Goal: Information Seeking & Learning: Find specific page/section

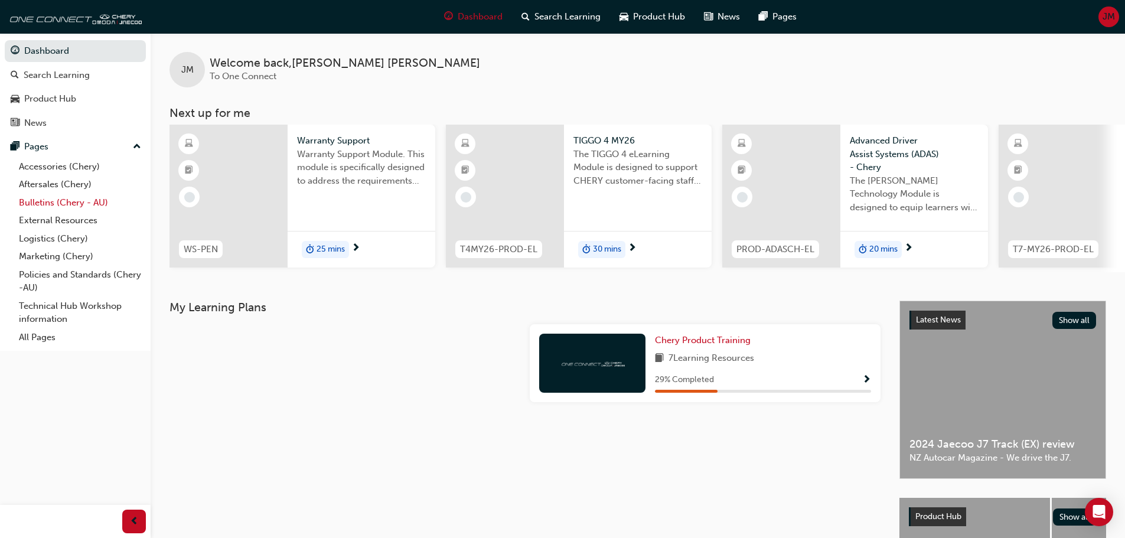
click at [89, 200] on link "Bulletins (Chery - AU)" at bounding box center [80, 203] width 132 height 18
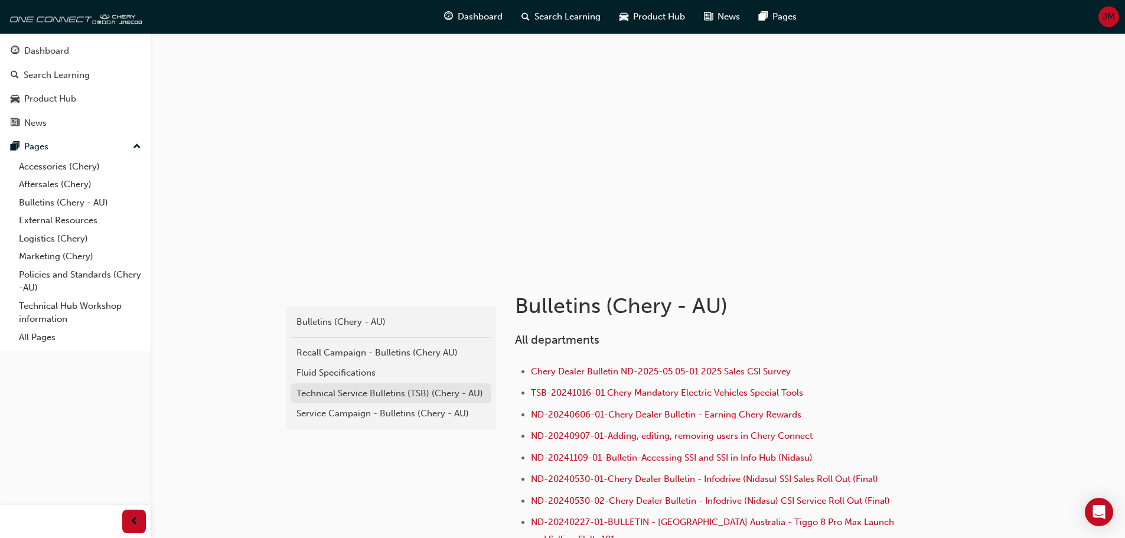
click at [424, 396] on div "Technical Service Bulletins (TSB) (Chery - AU)" at bounding box center [391, 394] width 189 height 14
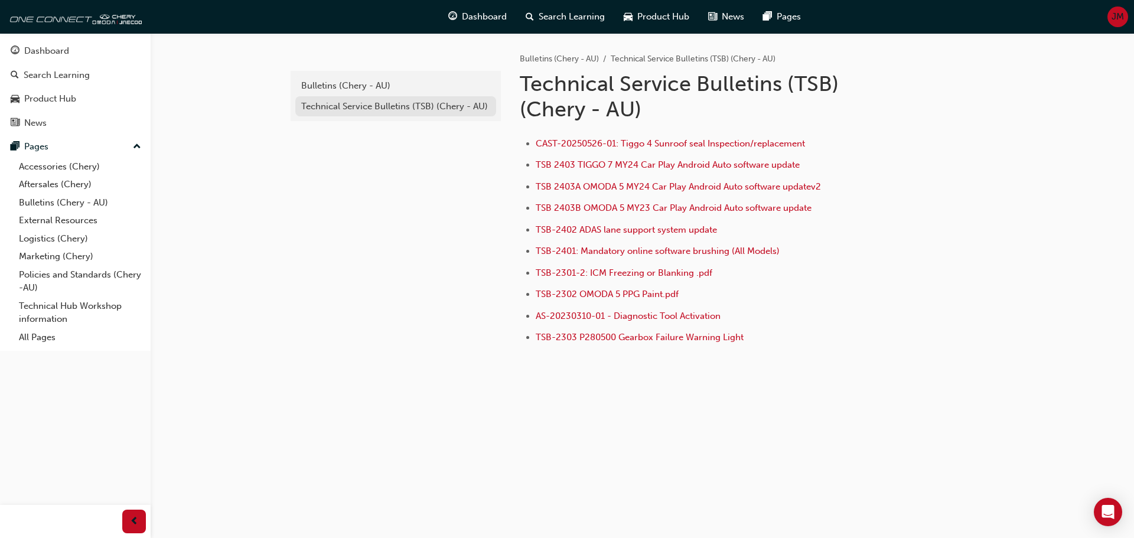
click at [356, 103] on div "Technical Service Bulletins (TSB) (Chery - AU)" at bounding box center [395, 107] width 189 height 14
click at [358, 87] on div "Bulletins (Chery - AU)" at bounding box center [395, 86] width 189 height 14
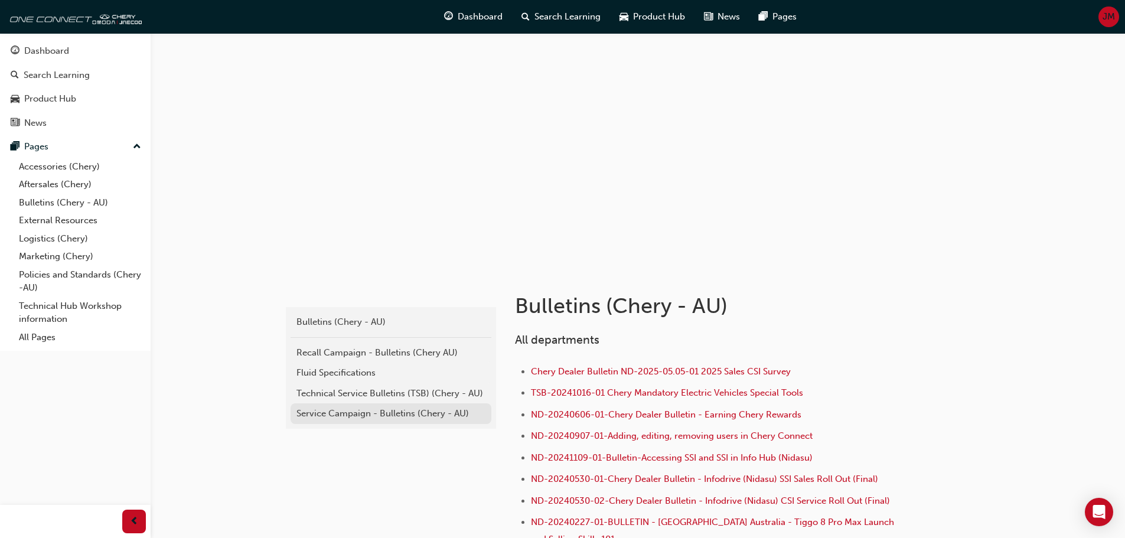
click at [406, 414] on div "Service Campaign - Bulletins (Chery - AU)" at bounding box center [391, 414] width 189 height 14
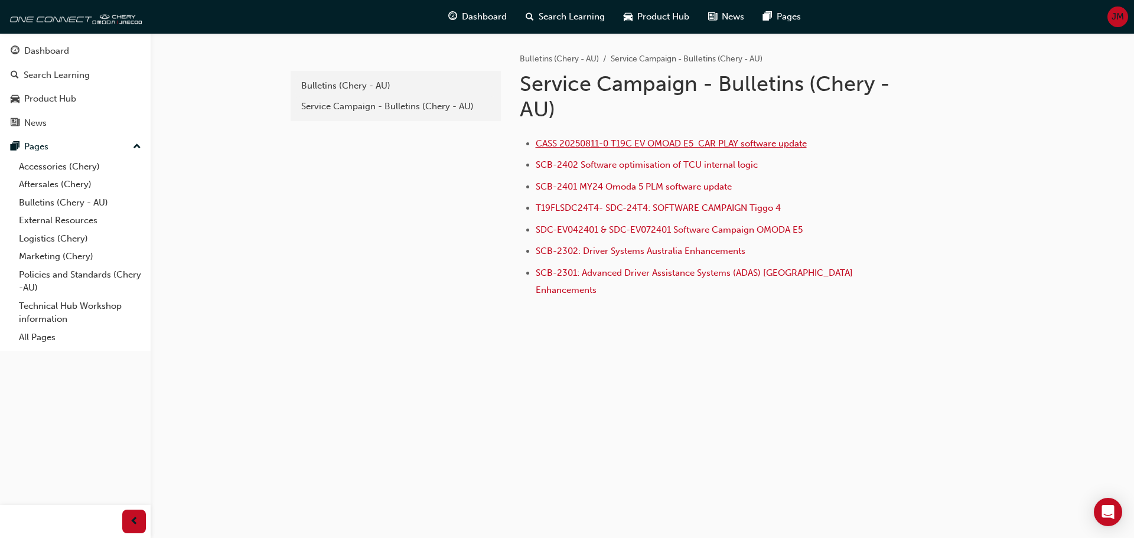
click at [678, 139] on span "CASS 20250811-0 T19C EV OMOAD E5 CAR PLAY software update" at bounding box center [671, 143] width 271 height 11
